Goal: Information Seeking & Learning: Learn about a topic

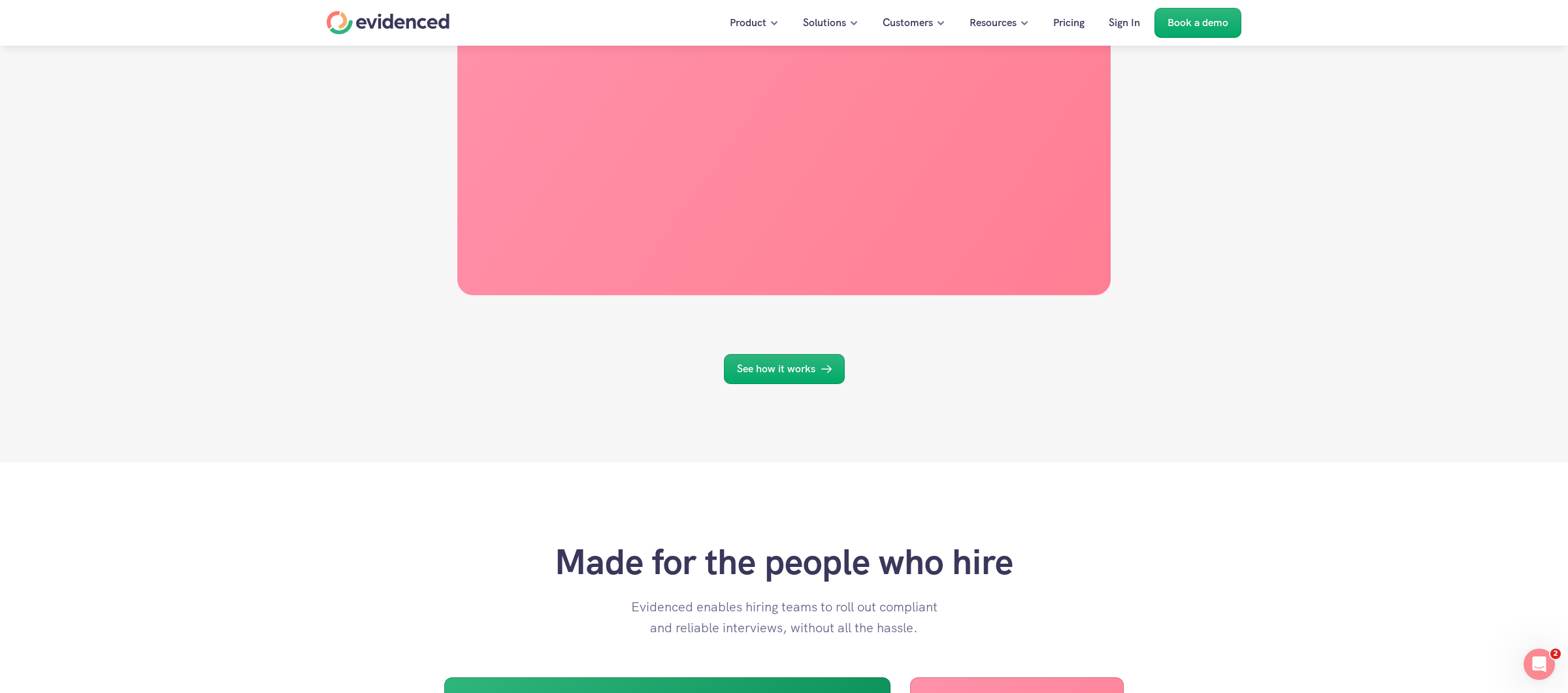
scroll to position [2626, 0]
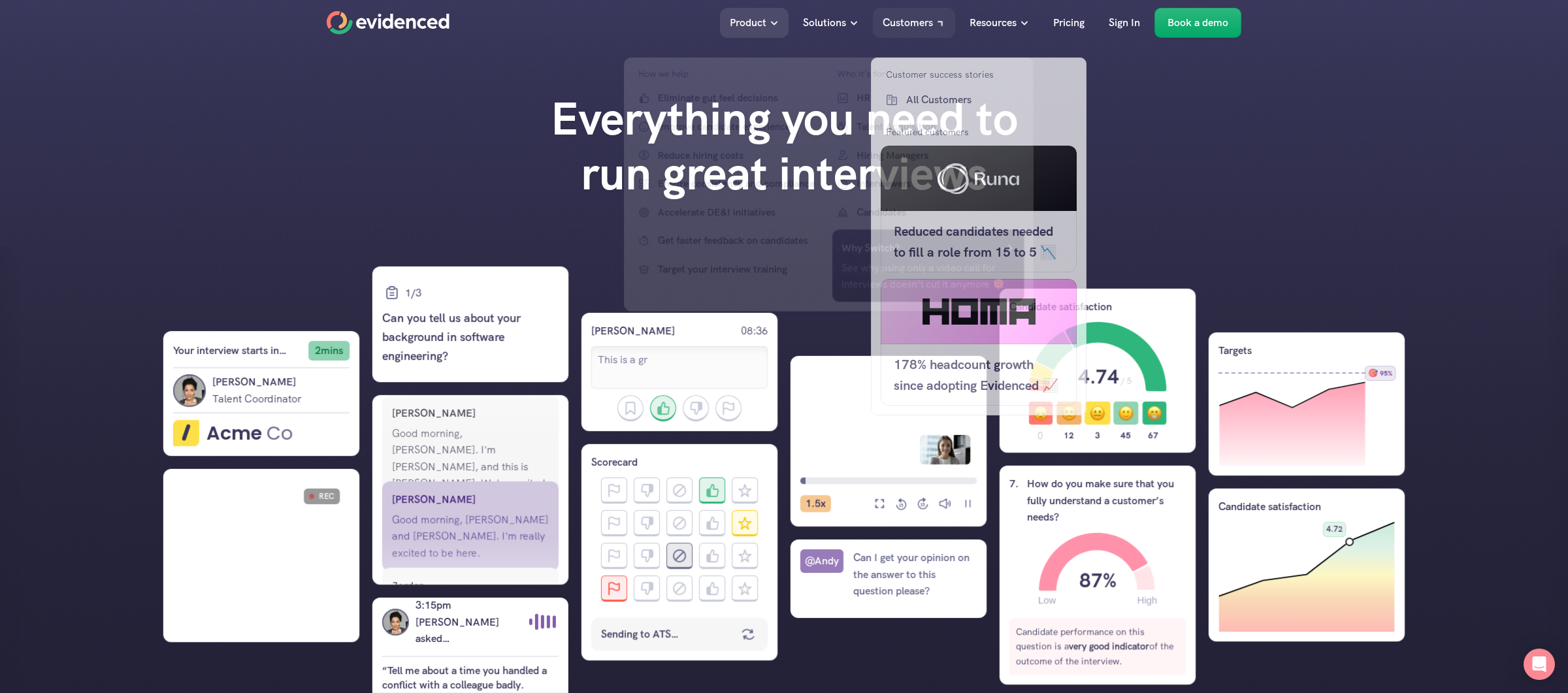
click at [835, 23] on p "Solutions" at bounding box center [824, 22] width 43 height 17
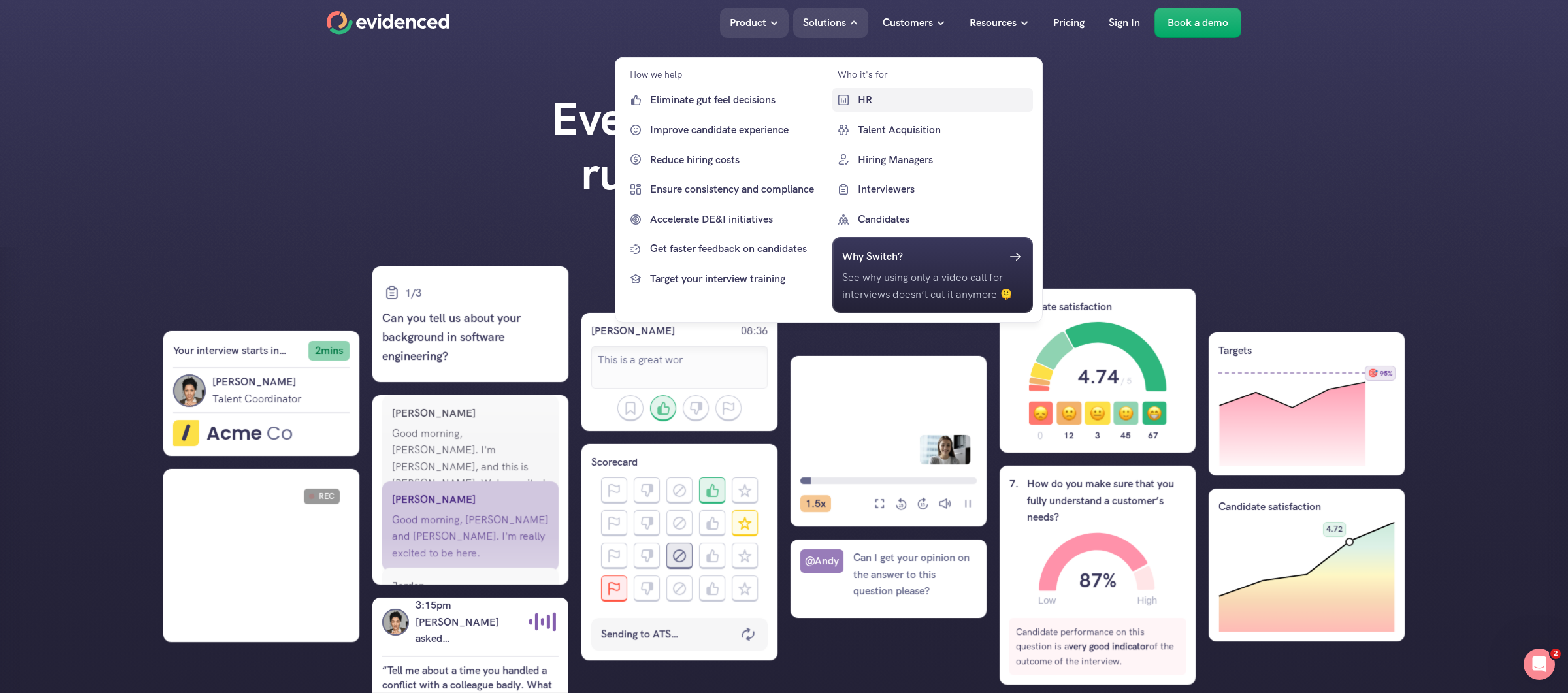
click at [877, 94] on p "HR" at bounding box center [943, 100] width 173 height 17
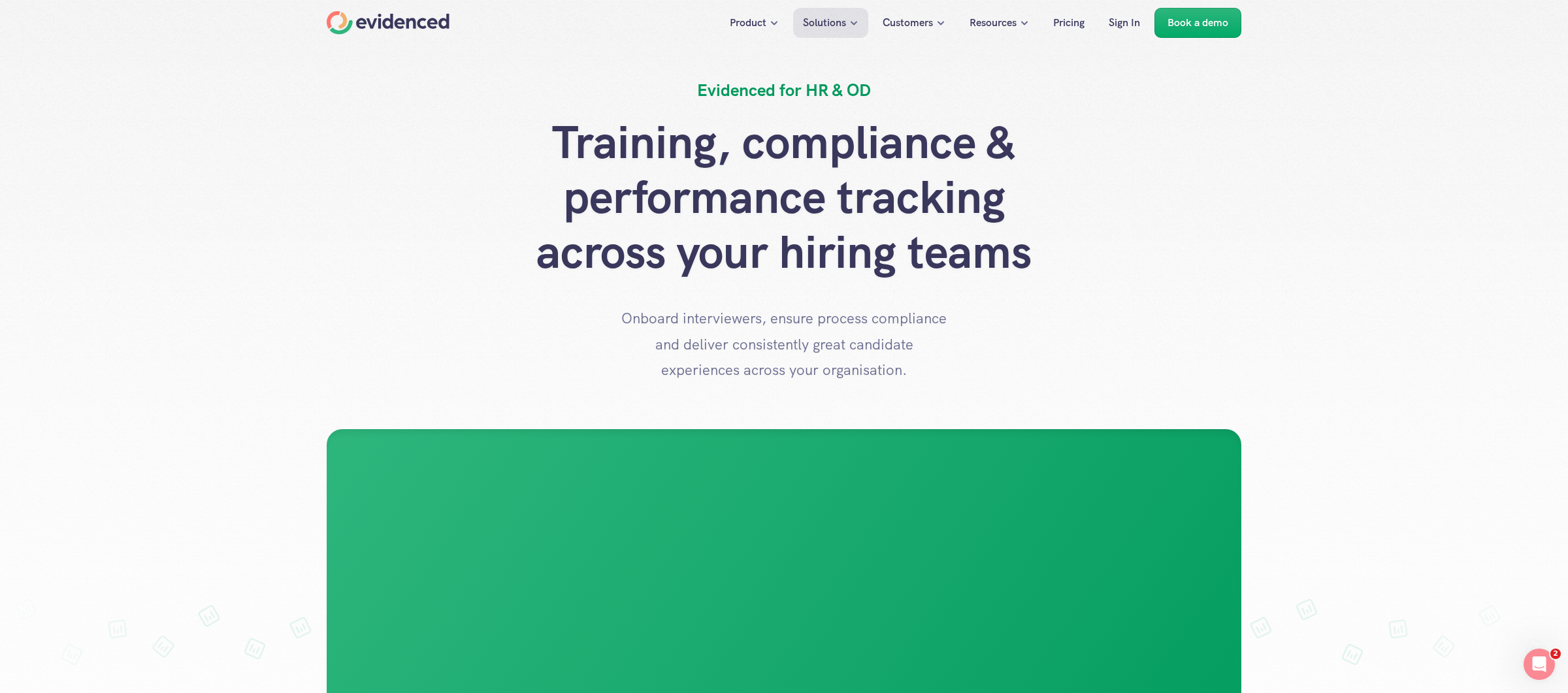
click at [1088, 296] on div "Training, compliance & performance tracking across your hiring teams Onboard in…" at bounding box center [784, 249] width 915 height 269
click at [1131, 294] on div "Training, compliance & performance tracking across your hiring teams Onboard in…" at bounding box center [784, 249] width 915 height 269
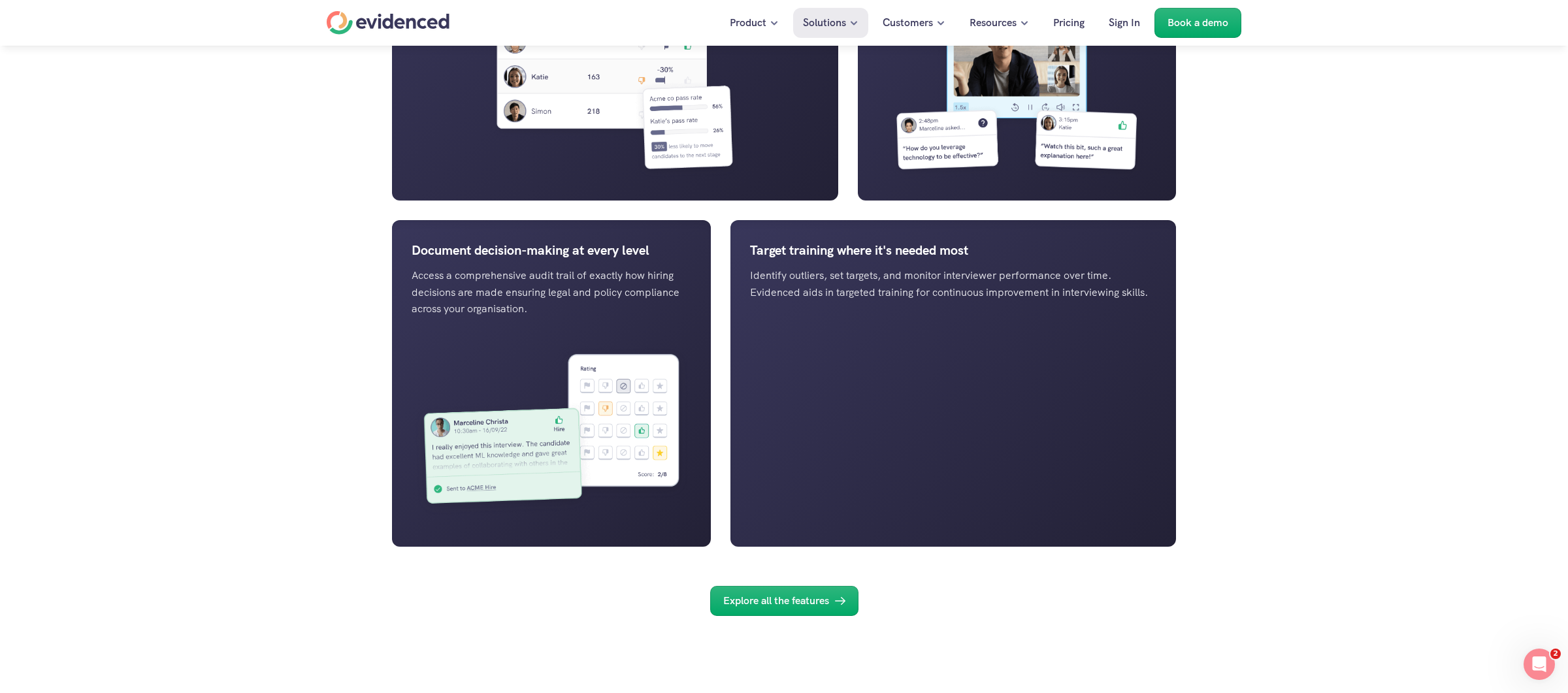
scroll to position [1765, 0]
